Goal: Task Accomplishment & Management: Use online tool/utility

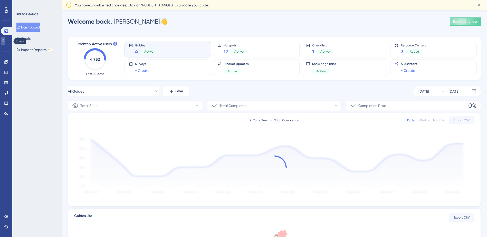
click at [5, 43] on link at bounding box center [3, 41] width 4 height 8
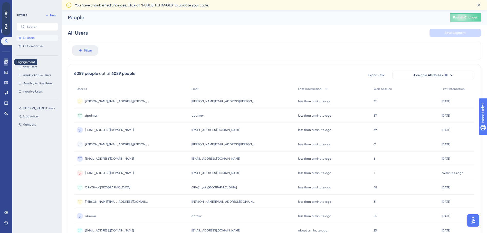
click at [8, 60] on link at bounding box center [6, 62] width 4 height 8
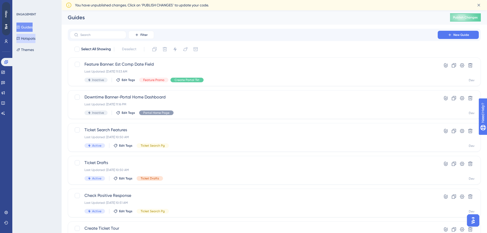
click at [33, 38] on button "Hotspots" at bounding box center [25, 38] width 19 height 9
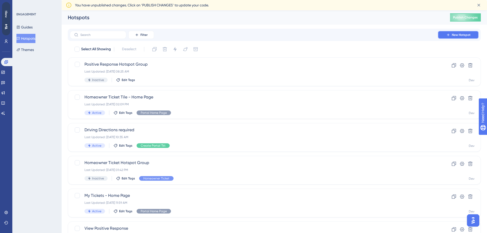
click at [445, 35] on button "New Hotspot" at bounding box center [458, 35] width 41 height 8
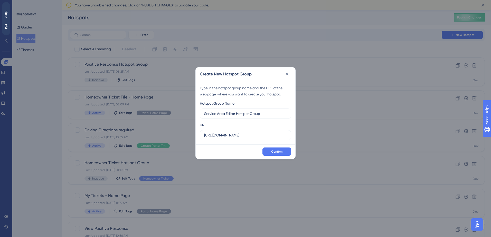
type input "Service Area Editor Hotspot Group"
drag, startPoint x: 258, startPoint y: 135, endPoint x: 157, endPoint y: 122, distance: 101.8
click at [157, 122] on div "Create New Hotspot Group Type in the hotspot group name and the URL of the webp…" at bounding box center [245, 118] width 491 height 237
paste input "/ui/dashboard"
type input "https://geoappdev.okie811.org/ui/dashboard"
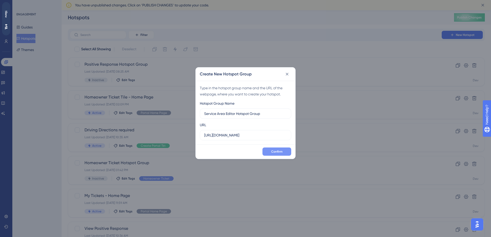
click at [272, 153] on span "Confirm" at bounding box center [276, 152] width 11 height 4
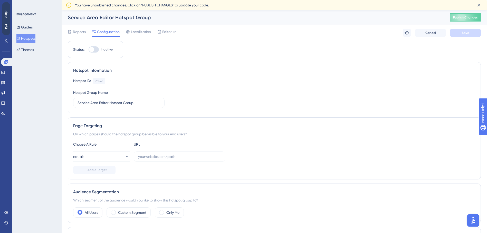
click at [238, 75] on div "Hotspot Information Hotspot ID: 23576 Copy Hotspot Group Name Service Area Edit…" at bounding box center [274, 87] width 413 height 51
click at [156, 86] on div "Hotspot ID: 23576 Copy Hotspot Group Name Service Area Editor Hotspot Group" at bounding box center [274, 93] width 402 height 30
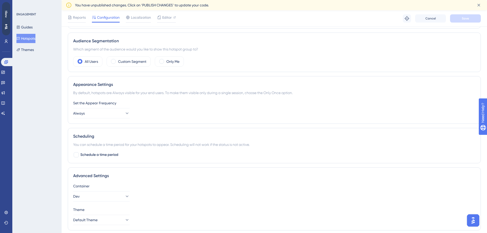
scroll to position [154, 0]
click at [127, 111] on button "Always" at bounding box center [101, 113] width 56 height 10
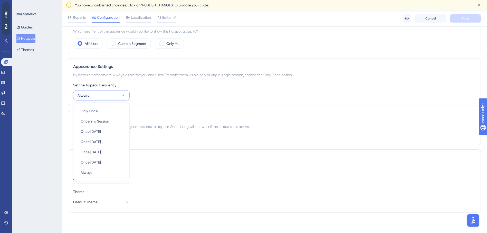
click at [234, 89] on div "Set the Appear Frequency Always Only Once Only Once Once in a Session Once in a…" at bounding box center [274, 91] width 402 height 18
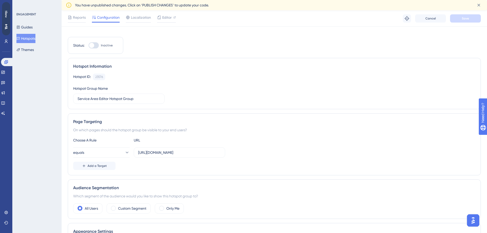
scroll to position [0, 0]
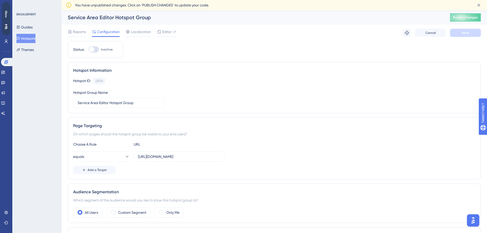
click at [97, 48] on div at bounding box center [94, 49] width 10 height 6
click at [89, 50] on input "Inactive" at bounding box center [88, 50] width 0 height 0
checkbox input "true"
click at [472, 36] on button "Save" at bounding box center [465, 33] width 31 height 8
click at [477, 17] on span "Publish Changes" at bounding box center [465, 17] width 25 height 4
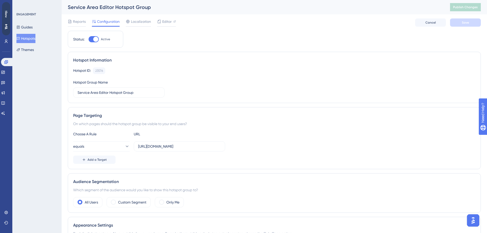
click at [31, 34] on button "Hotspots" at bounding box center [25, 38] width 19 height 9
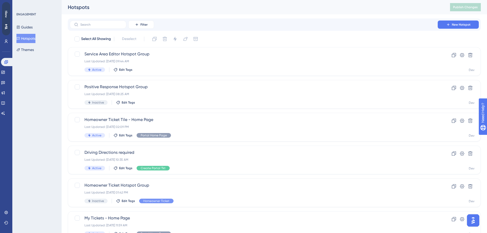
click at [31, 37] on button "Hotspots" at bounding box center [25, 38] width 19 height 9
click at [465, 53] on button at bounding box center [462, 55] width 8 height 8
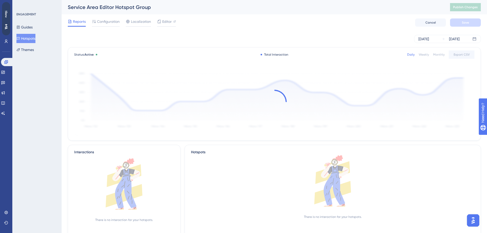
click at [34, 39] on button "Hotspots" at bounding box center [25, 38] width 19 height 9
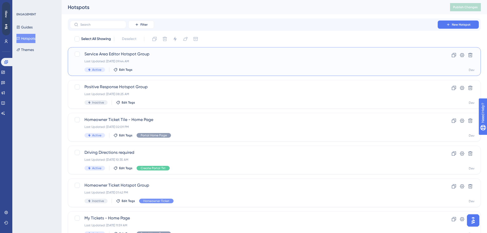
click at [95, 54] on span "Service Area Editor Hotspot Group" at bounding box center [253, 54] width 339 height 6
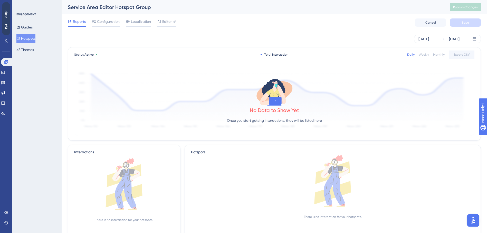
click at [27, 38] on button "Hotspots" at bounding box center [25, 38] width 19 height 9
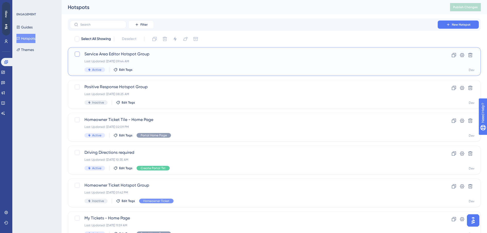
click at [80, 53] on div at bounding box center [77, 54] width 6 height 6
checkbox input "true"
click at [462, 56] on icon at bounding box center [462, 55] width 4 height 4
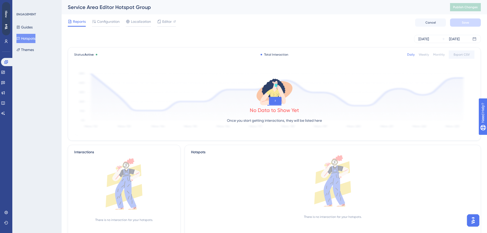
click at [35, 40] on button "Hotspots" at bounding box center [25, 38] width 19 height 9
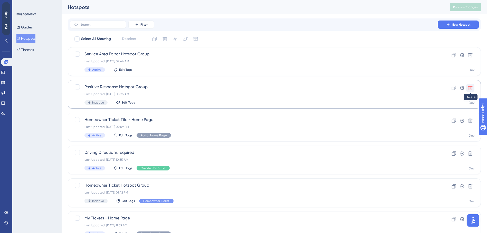
click at [471, 87] on icon at bounding box center [470, 88] width 4 height 4
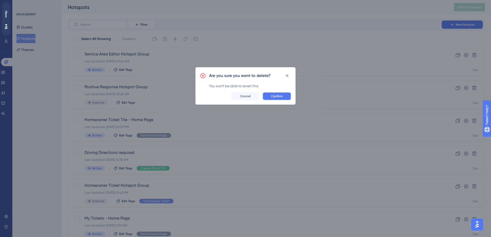
click at [272, 97] on span "Confirm" at bounding box center [276, 96] width 11 height 4
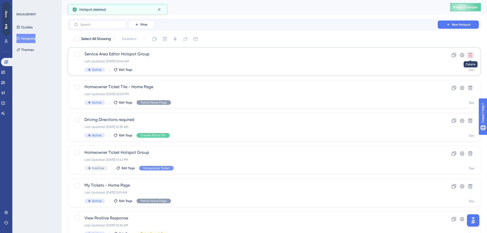
click at [469, 55] on icon at bounding box center [470, 55] width 4 height 4
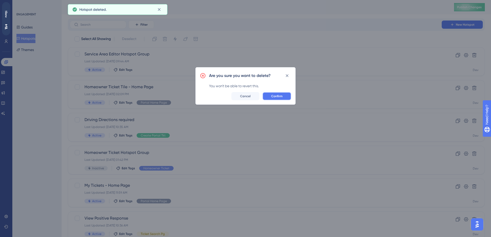
click at [277, 97] on span "Confirm" at bounding box center [276, 96] width 11 height 4
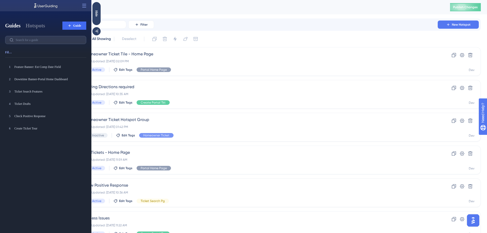
click at [330, 27] on div "Filter New Hotspot" at bounding box center [274, 25] width 409 height 8
click at [452, 22] on button "New Hotspot" at bounding box center [458, 25] width 41 height 8
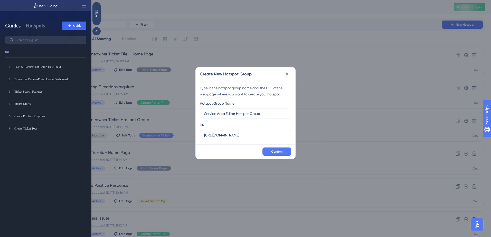
type input "Service Area Editor Hotspot Group"
drag, startPoint x: 264, startPoint y: 136, endPoint x: 108, endPoint y: 129, distance: 156.1
click at [108, 129] on div "Create New Hotspot Group Type in the hotspot group name and the URL of the webp…" at bounding box center [245, 118] width 491 height 237
paste input "/ui/dashboard"
type input "https://geoappdev.okie811.org/ui/dashboard"
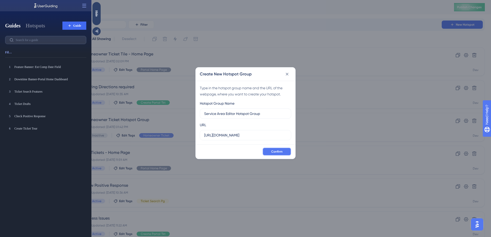
click at [274, 152] on span "Confirm" at bounding box center [276, 152] width 11 height 4
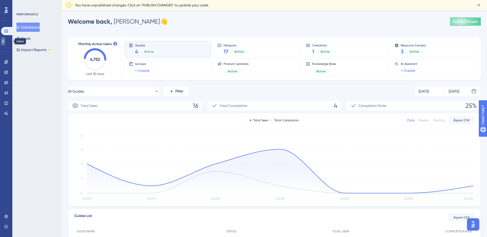
click at [5, 43] on link at bounding box center [3, 41] width 4 height 8
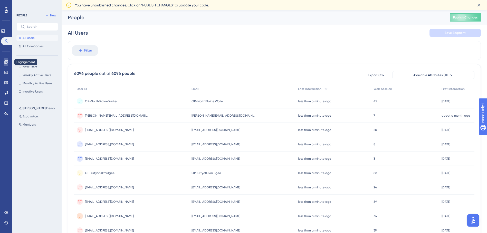
click at [5, 66] on link at bounding box center [6, 62] width 4 height 8
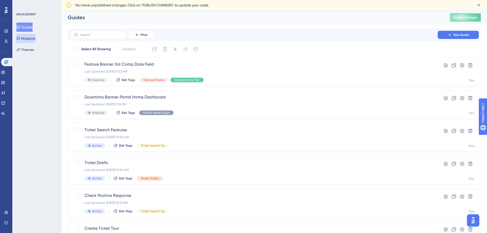
click at [35, 35] on button "Hotspots" at bounding box center [25, 38] width 19 height 9
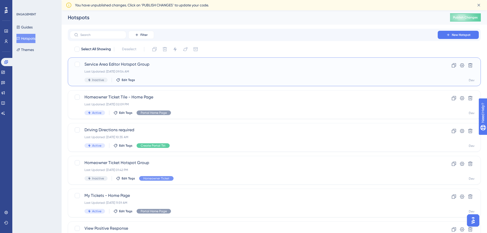
click at [193, 67] on span "Service Area Editor Hotspot Group" at bounding box center [253, 64] width 339 height 6
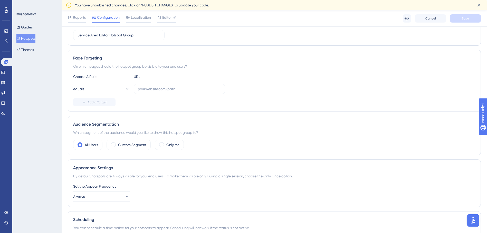
scroll to position [77, 0]
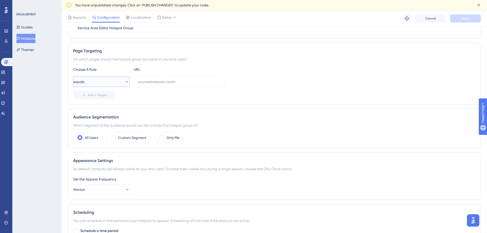
click at [84, 83] on span "equals" at bounding box center [78, 82] width 11 height 6
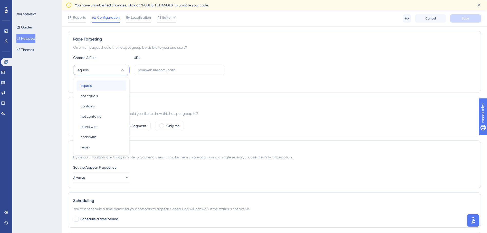
click at [88, 85] on span "equals" at bounding box center [86, 86] width 11 height 6
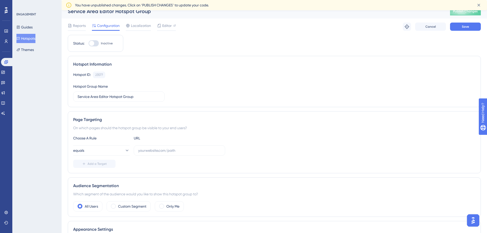
scroll to position [0, 0]
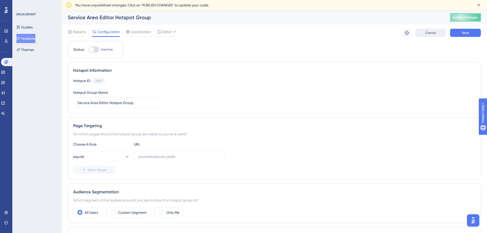
click at [440, 36] on button "Cancel" at bounding box center [430, 33] width 31 height 8
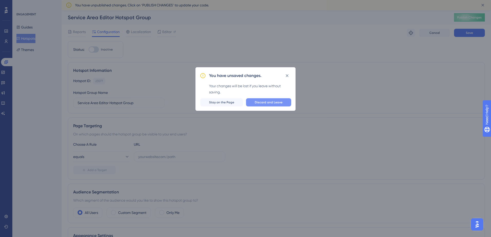
click at [280, 105] on button "Discard and Leave" at bounding box center [268, 102] width 45 height 8
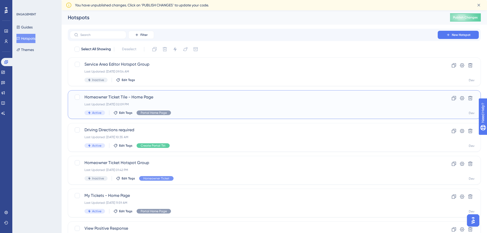
click at [278, 105] on div "Last Updated: Aug 29 2025, 02:09 PM" at bounding box center [253, 104] width 339 height 4
click at [202, 76] on div "Service Area Editor Hotspot Group Last Updated: Sep 15 2025, 09:54 AM Inactive …" at bounding box center [253, 71] width 339 height 21
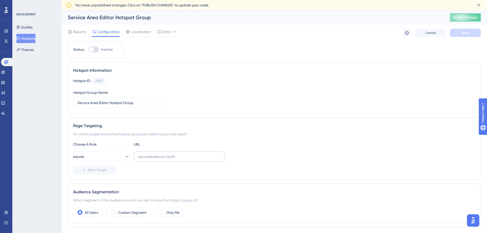
click at [193, 154] on label at bounding box center [179, 157] width 91 height 10
click at [193, 154] on input "text" at bounding box center [179, 157] width 83 height 6
paste input "https://geoappdev.okie811.org/ui/map/editor/sa"
type input "https://geoappdev.okie811.org/ui/map/editor/sa"
click at [86, 171] on button "Add a Target" at bounding box center [94, 170] width 42 height 8
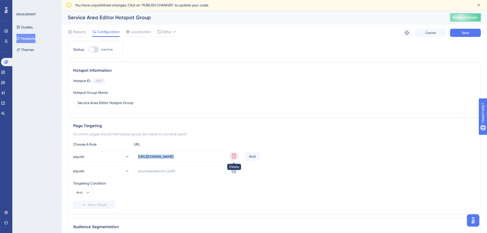
drag, startPoint x: 137, startPoint y: 157, endPoint x: 233, endPoint y: 157, distance: 95.8
click at [233, 157] on div "equals https://geoappdev.okie811.org/ui/map/editor/sa Delete" at bounding box center [157, 157] width 169 height 10
copy div "Delete"
click at [425, 37] on div "Reports Configuration Localization Editor Troubleshoot Cancel Save" at bounding box center [274, 33] width 413 height 16
click at [425, 36] on button "Cancel" at bounding box center [430, 33] width 31 height 8
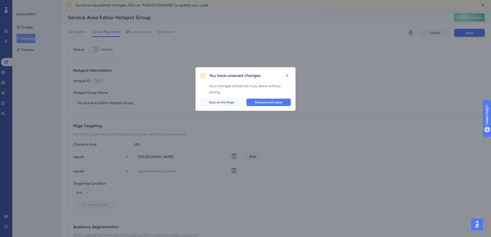
click at [267, 101] on span "Discard and Leave" at bounding box center [269, 102] width 28 height 4
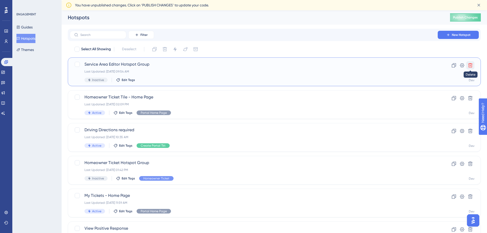
click at [470, 66] on icon at bounding box center [470, 65] width 5 height 5
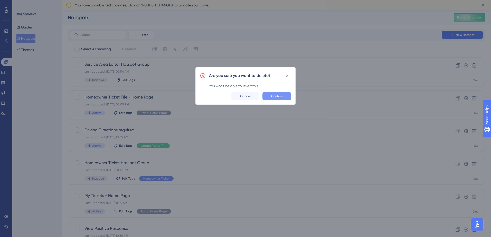
click at [273, 96] on span "Confirm" at bounding box center [276, 96] width 11 height 4
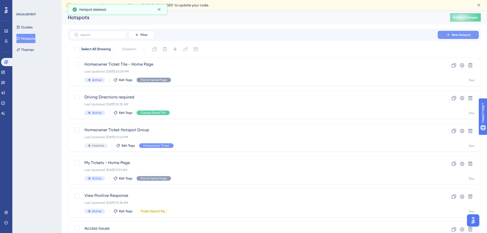
click at [444, 35] on button "New Hotspot" at bounding box center [458, 35] width 41 height 8
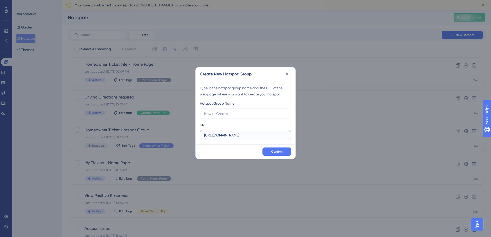
drag, startPoint x: 262, startPoint y: 136, endPoint x: 146, endPoint y: 136, distance: 116.1
click at [146, 136] on div "Create New Hotspot Group Type in the hotspot group name and the URL of the webp…" at bounding box center [245, 118] width 491 height 237
paste input "/ui/map/editor/sa"
type input "https://geoappdev.okie811.org/ui/map/editor/sa"
drag, startPoint x: 232, startPoint y: 113, endPoint x: 200, endPoint y: 136, distance: 39.6
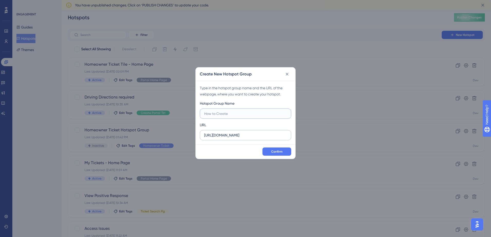
click at [232, 112] on input "text" at bounding box center [245, 114] width 83 height 6
type input "Service Area Editor Hotspot Group"
click at [280, 149] on button "Confirm" at bounding box center [276, 152] width 29 height 8
